Goal: Task Accomplishment & Management: Use online tool/utility

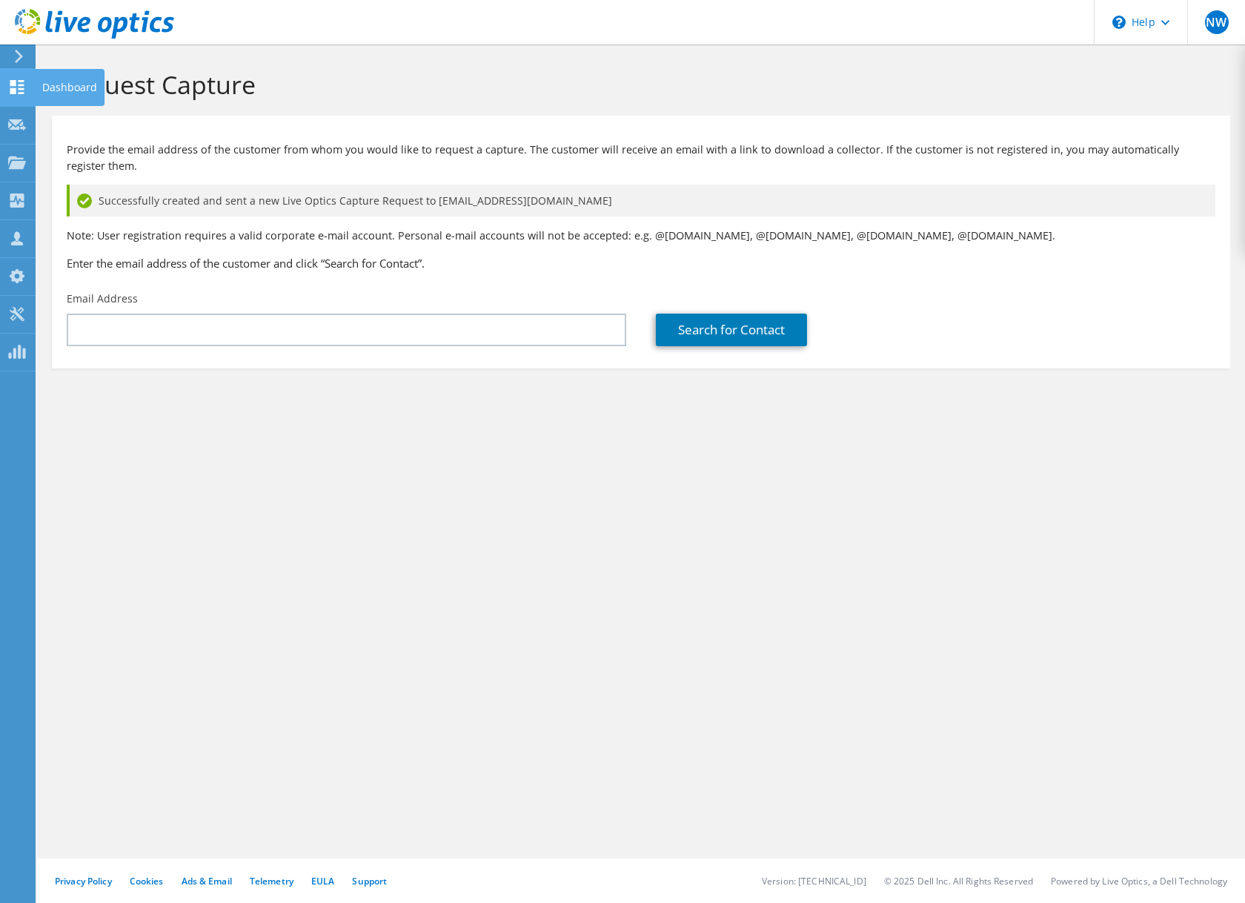
click at [16, 85] on icon at bounding box center [17, 87] width 18 height 14
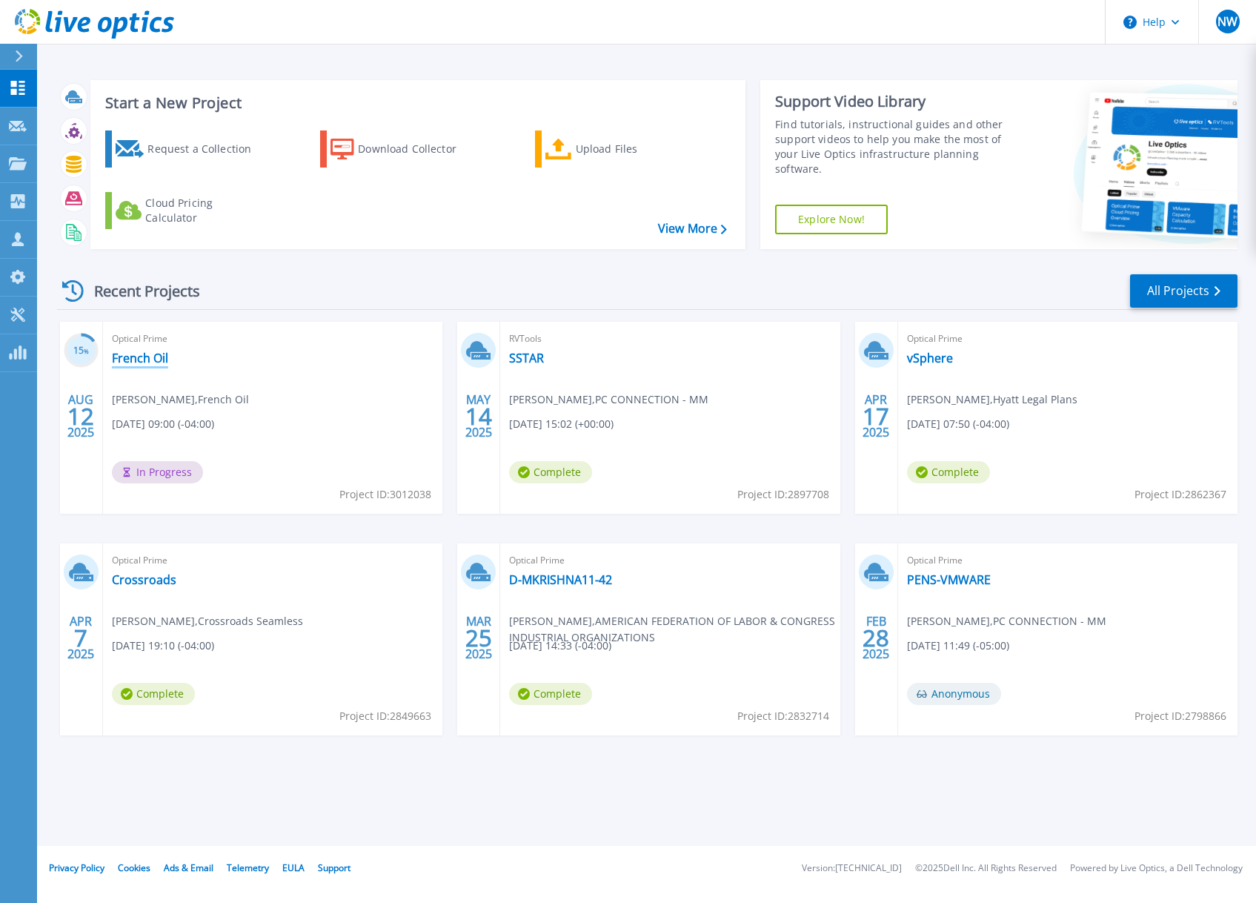
click at [144, 354] on link "French Oil" at bounding box center [140, 357] width 56 height 15
